Goal: Task Accomplishment & Management: Use online tool/utility

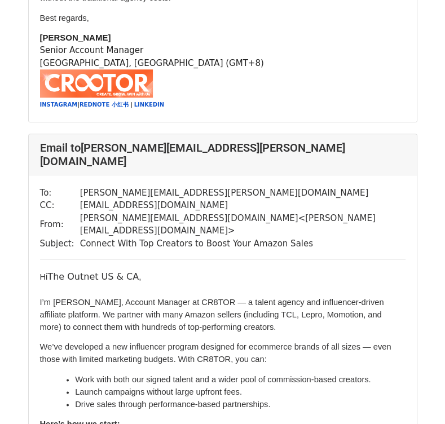
scroll to position [507, 0]
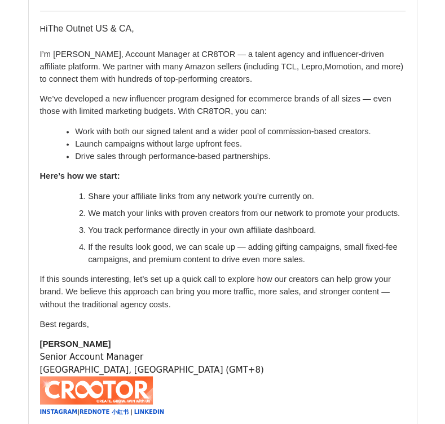
scroll to position [789, 0]
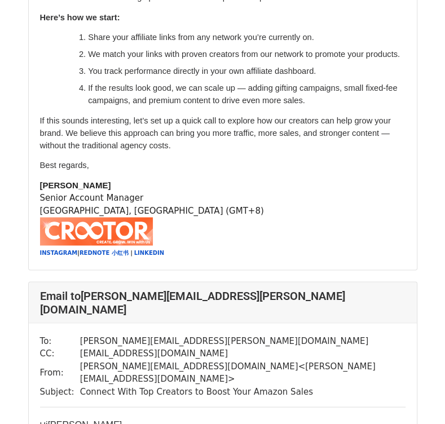
scroll to position [3268, 0]
